Goal: Task Accomplishment & Management: Complete application form

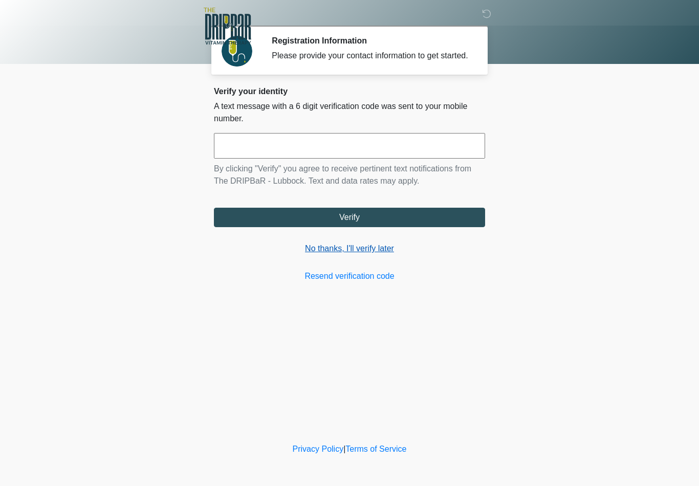
click at [364, 255] on link "No thanks, I'll verify later" at bounding box center [349, 248] width 271 height 12
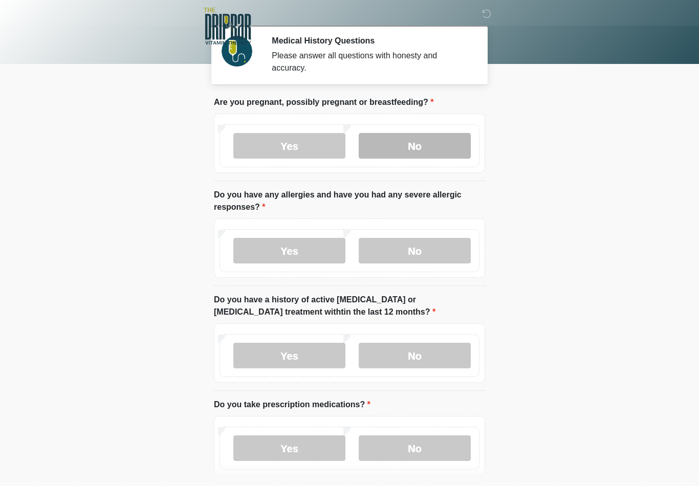
click at [442, 144] on label "No" at bounding box center [415, 146] width 112 height 26
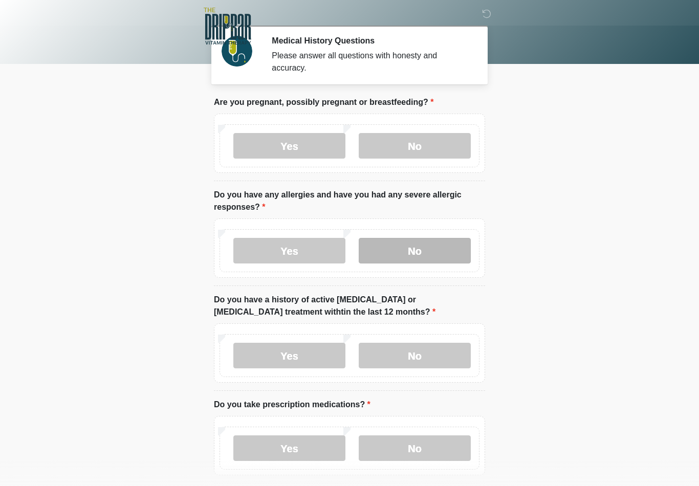
click at [437, 249] on label "No" at bounding box center [415, 251] width 112 height 26
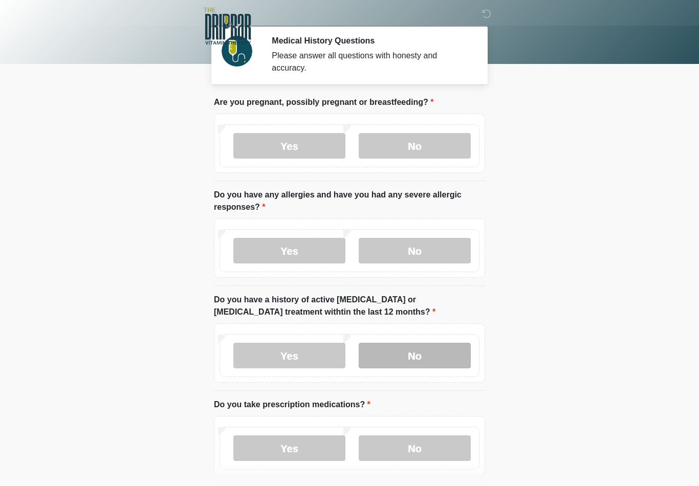
click at [438, 349] on label "No" at bounding box center [415, 356] width 112 height 26
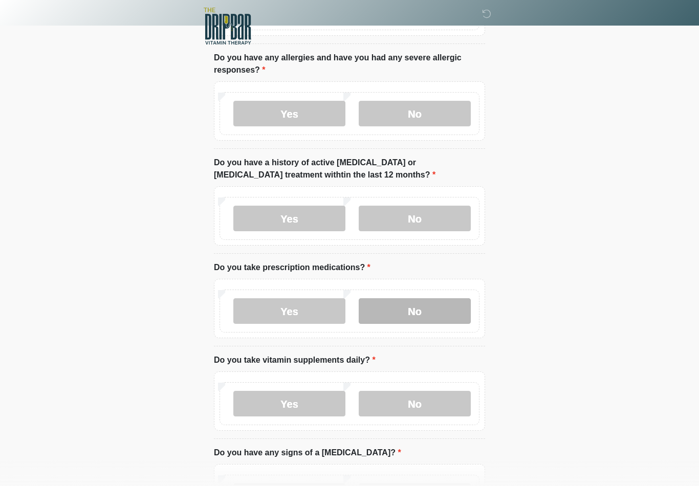
click at [433, 310] on label "No" at bounding box center [415, 311] width 112 height 26
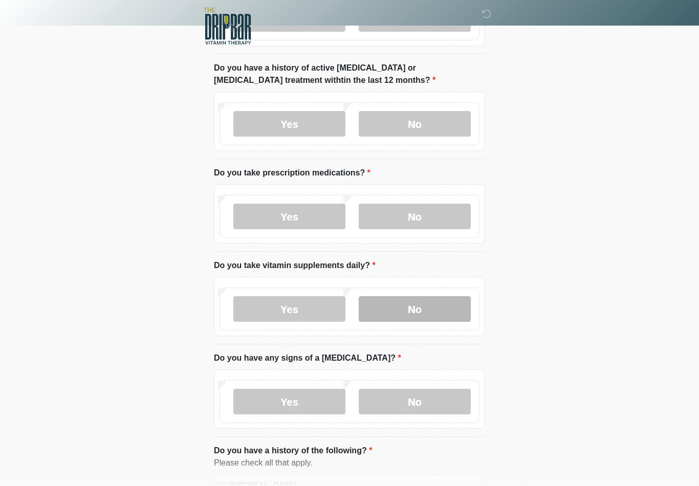
click at [438, 302] on label "No" at bounding box center [415, 309] width 112 height 26
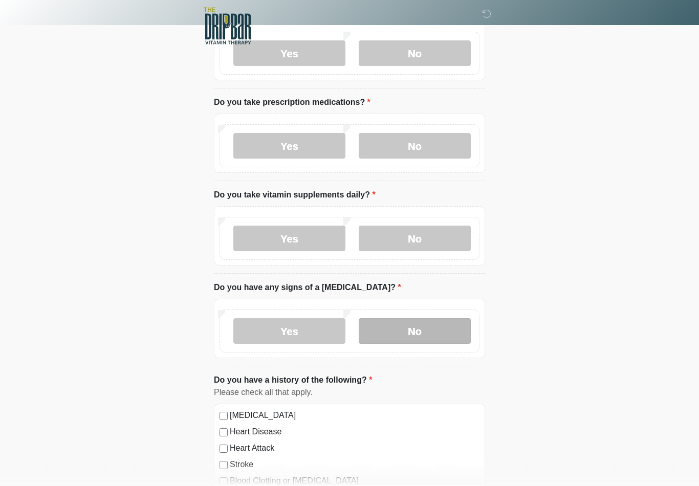
click at [444, 319] on label "No" at bounding box center [415, 332] width 112 height 26
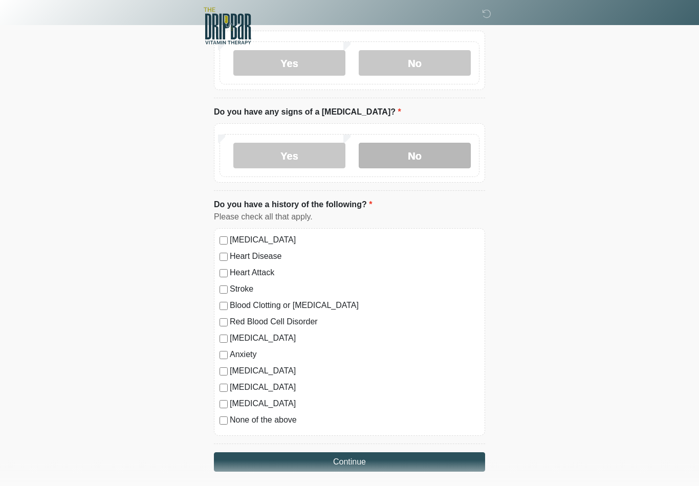
scroll to position [478, 0]
click at [270, 417] on label "None of the above" at bounding box center [355, 420] width 250 height 12
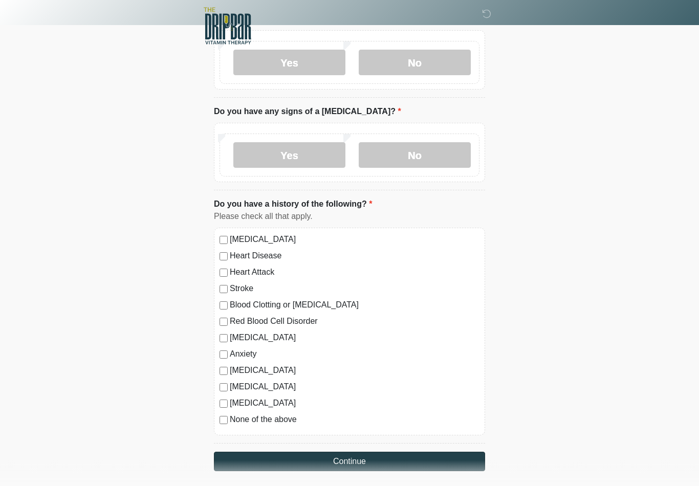
click at [385, 455] on button "Continue" at bounding box center [349, 461] width 271 height 19
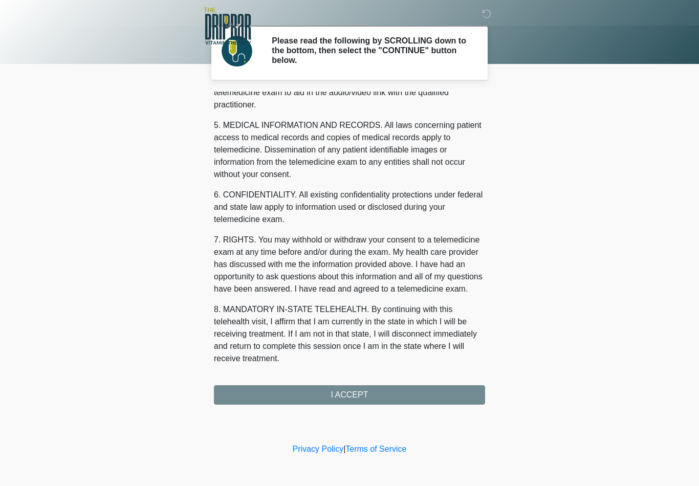
scroll to position [312, 0]
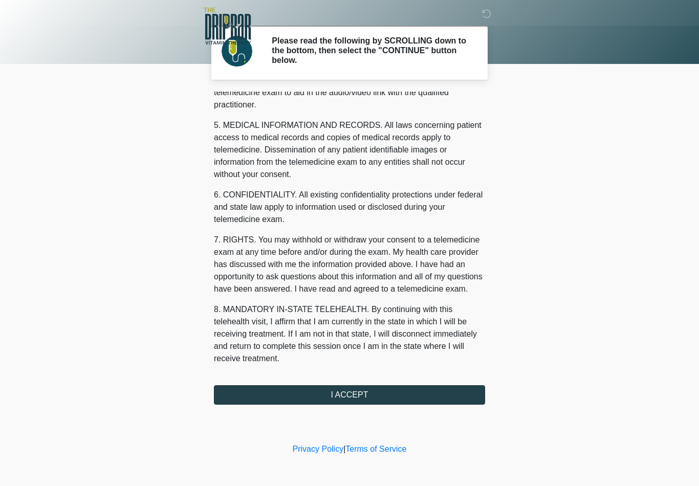
click at [429, 385] on button "I ACCEPT" at bounding box center [349, 394] width 271 height 19
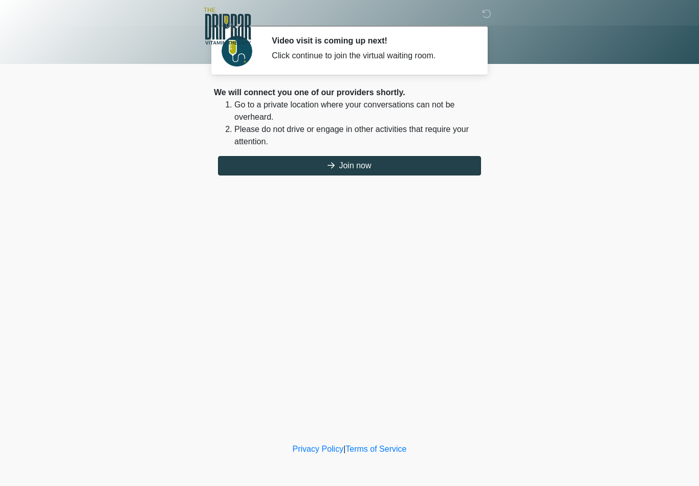
click at [411, 164] on button "Join now" at bounding box center [349, 165] width 263 height 19
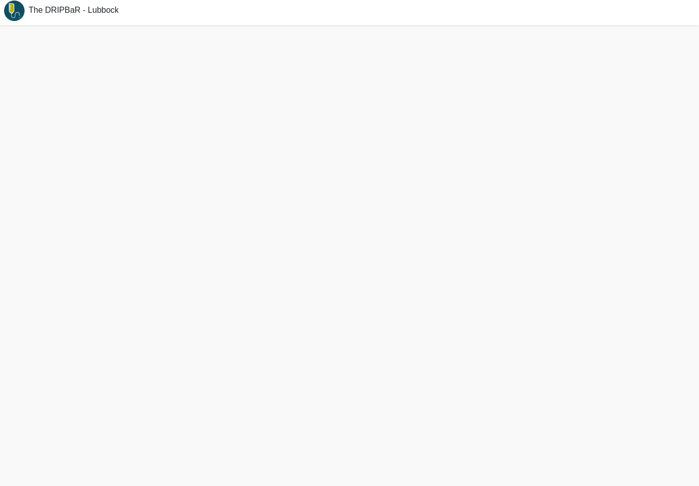
scroll to position [19, 0]
